Goal: Complete application form

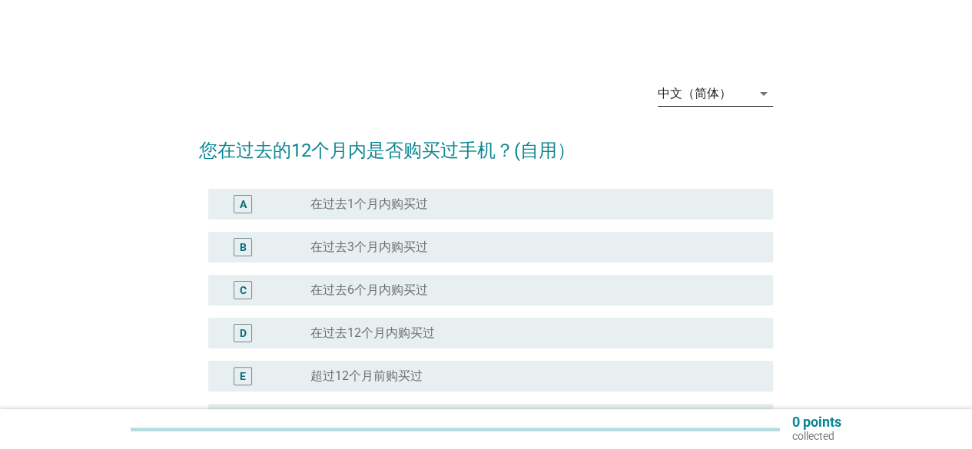
click at [734, 101] on div "中文（简体）" at bounding box center [705, 93] width 94 height 25
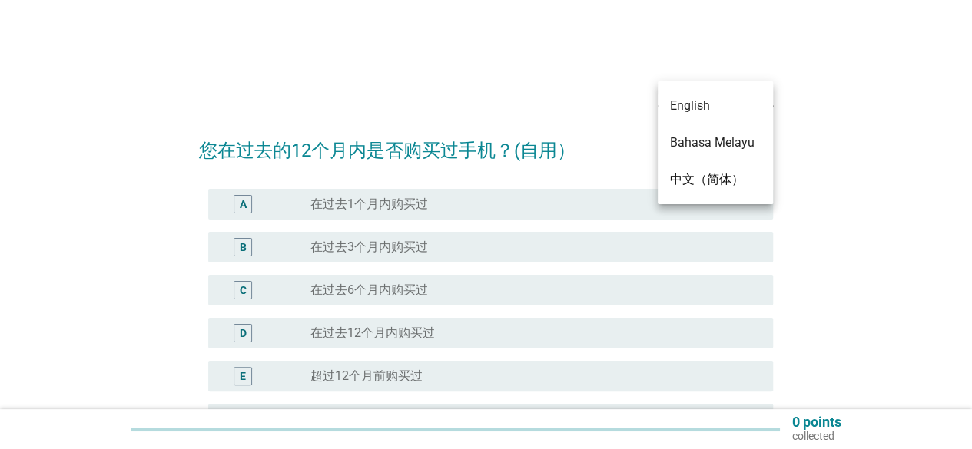
click at [710, 142] on div "Bahasa Melayu" at bounding box center [715, 143] width 91 height 18
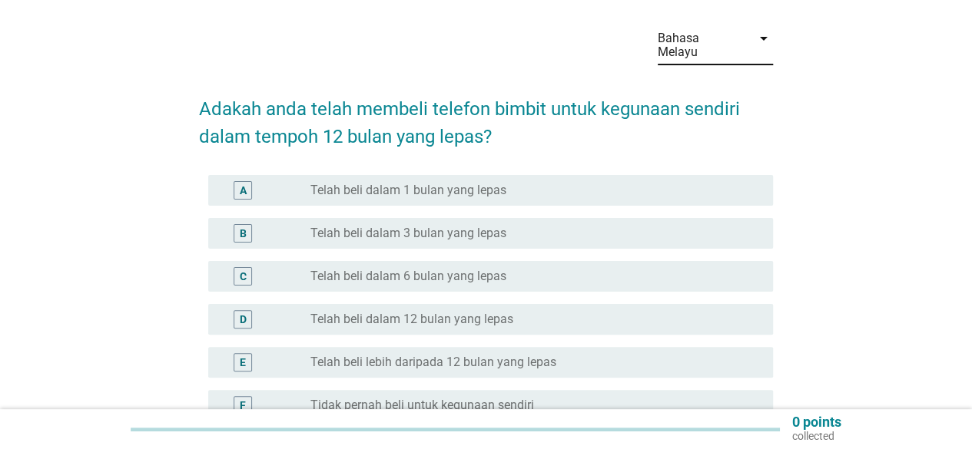
scroll to position [77, 0]
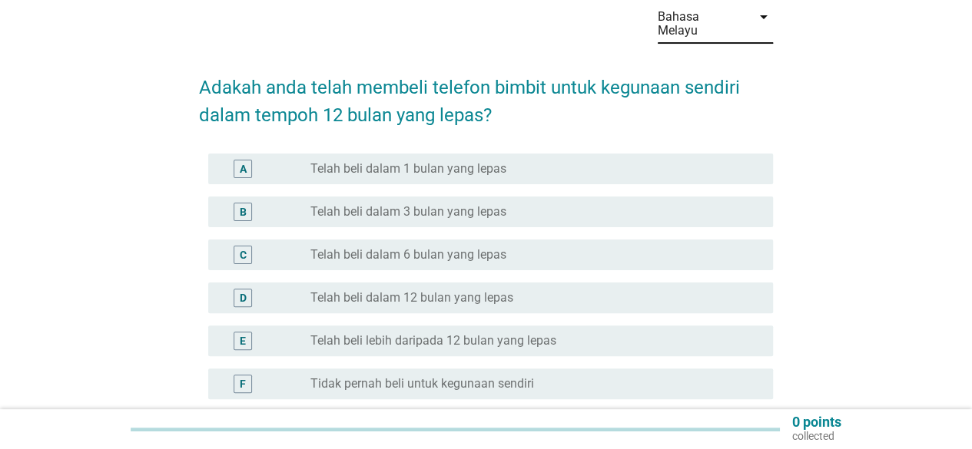
click at [496, 290] on label "Telah beli dalam 12 bulan yang lepas" at bounding box center [411, 297] width 203 height 15
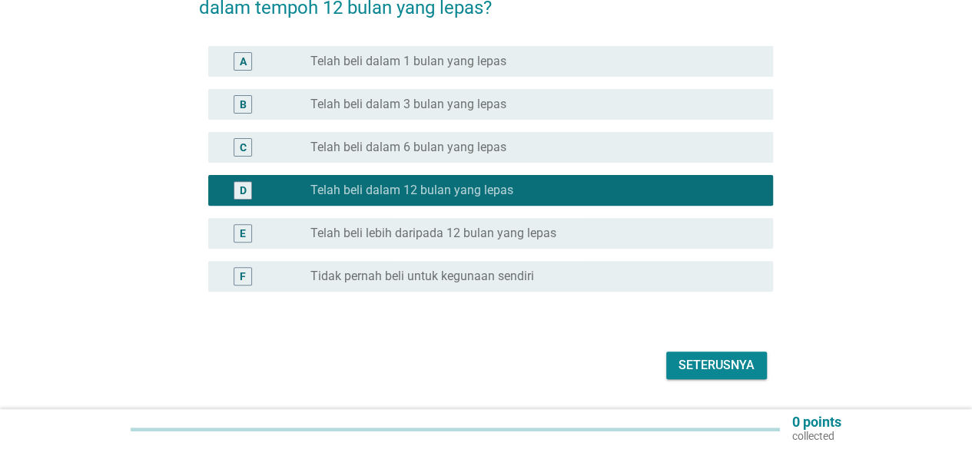
scroll to position [214, 0]
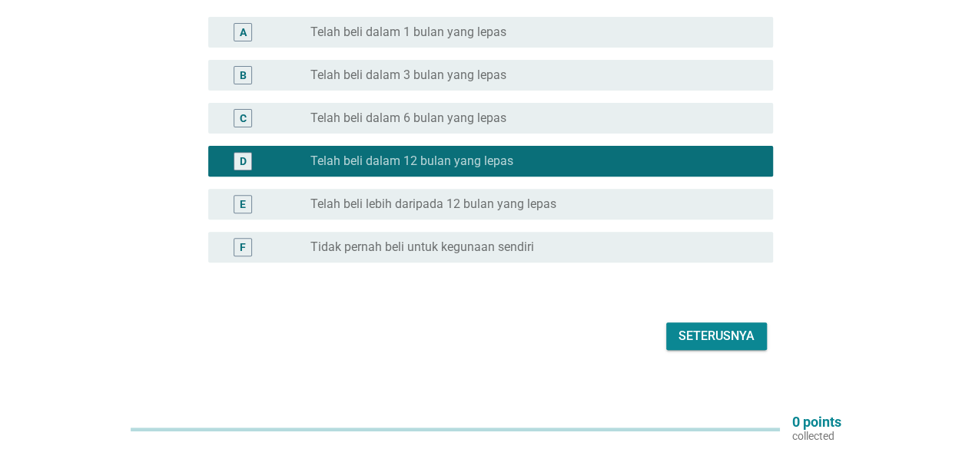
click at [753, 330] on div "Seterusnya" at bounding box center [716, 336] width 76 height 18
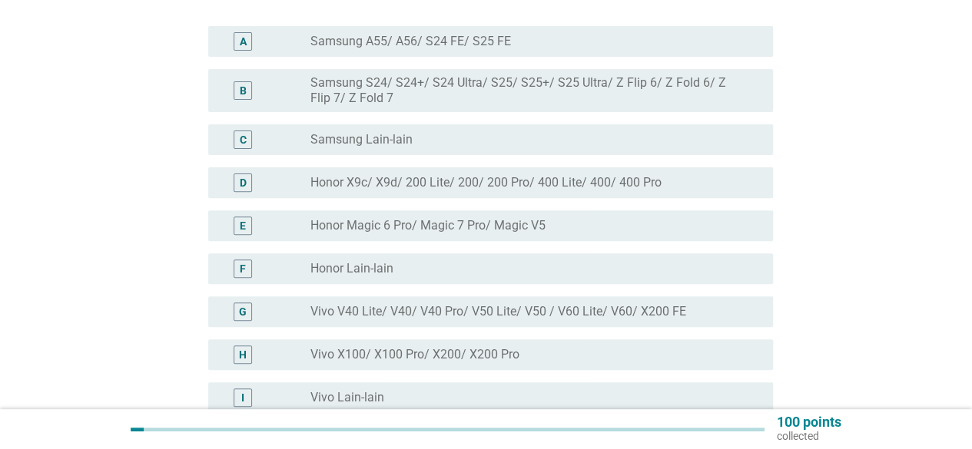
scroll to position [154, 0]
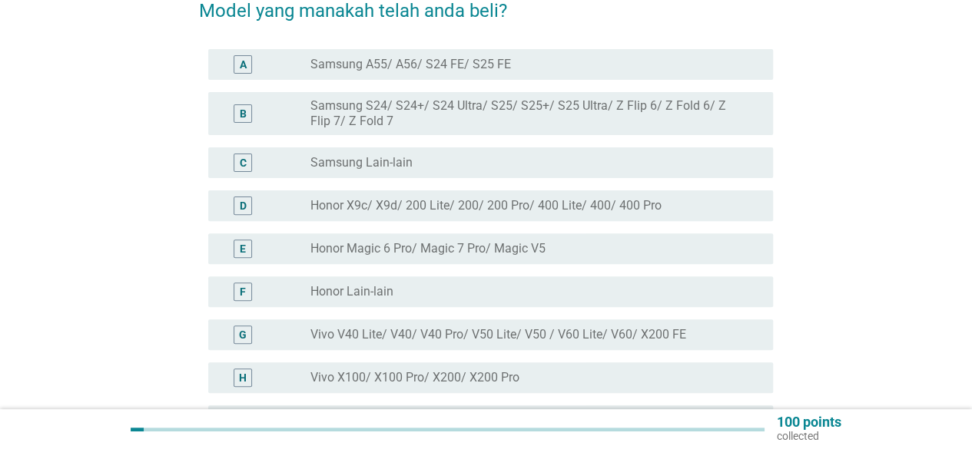
click at [508, 92] on div "B radio_button_unchecked Samsung S24/ S24+/ S24 Ultra/ S25/ S25+/ S25 Ultra/ Z …" at bounding box center [490, 113] width 565 height 43
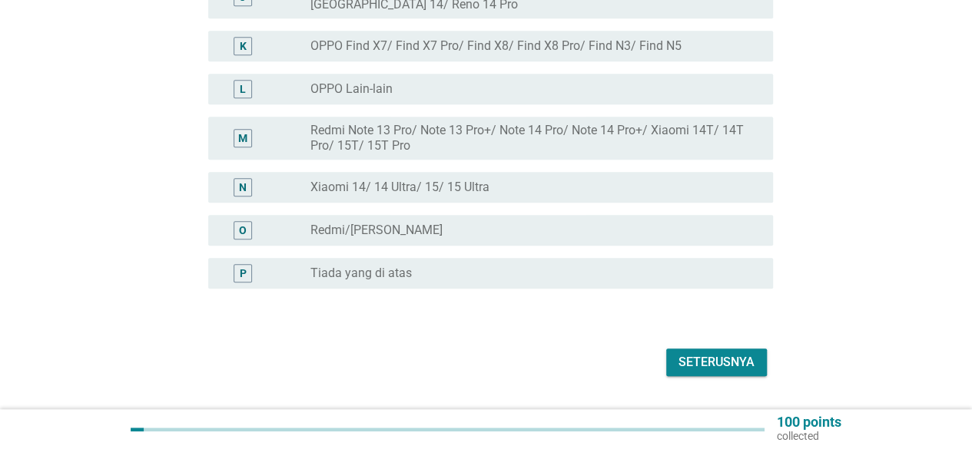
scroll to position [641, 0]
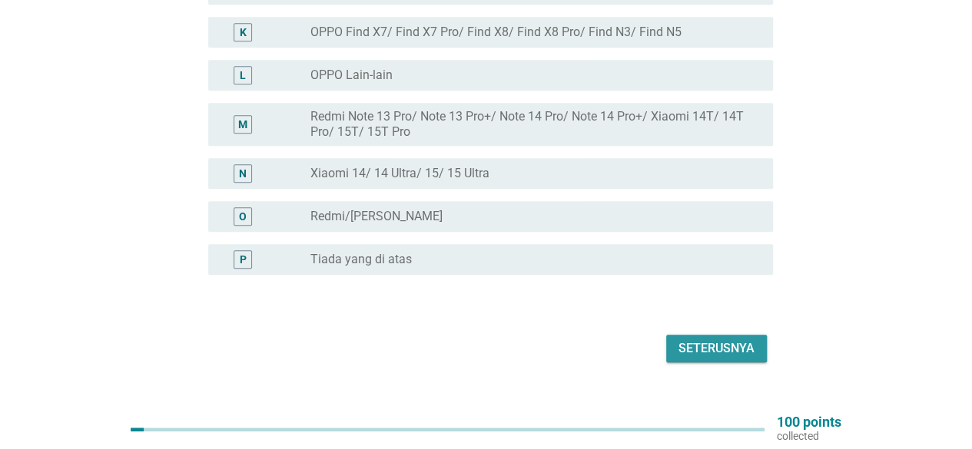
click at [701, 340] on div "Seterusnya" at bounding box center [716, 349] width 76 height 18
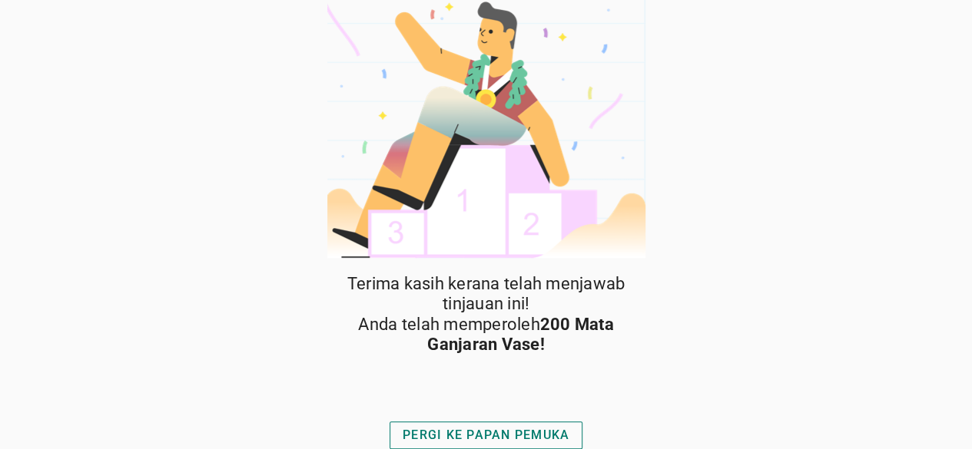
scroll to position [15, 0]
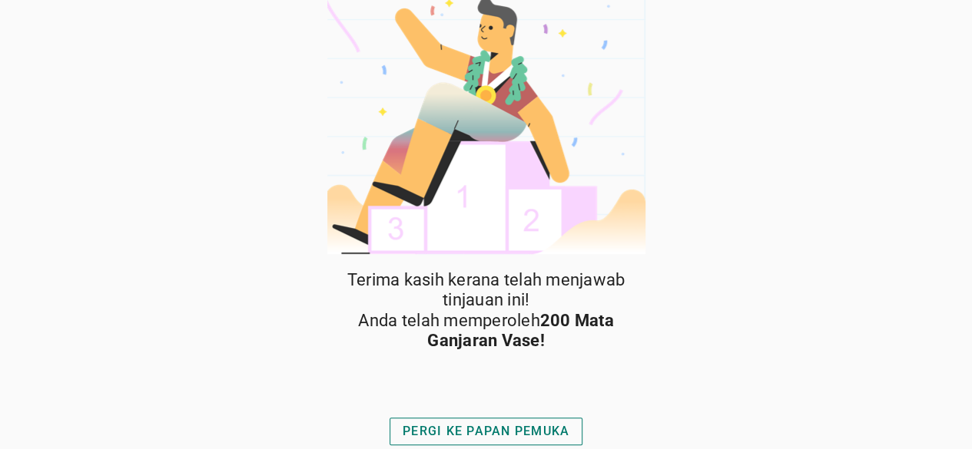
click at [524, 431] on div "PERGI KE PAPAN PEMUKA" at bounding box center [485, 431] width 167 height 18
